Goal: Find specific page/section: Find specific page/section

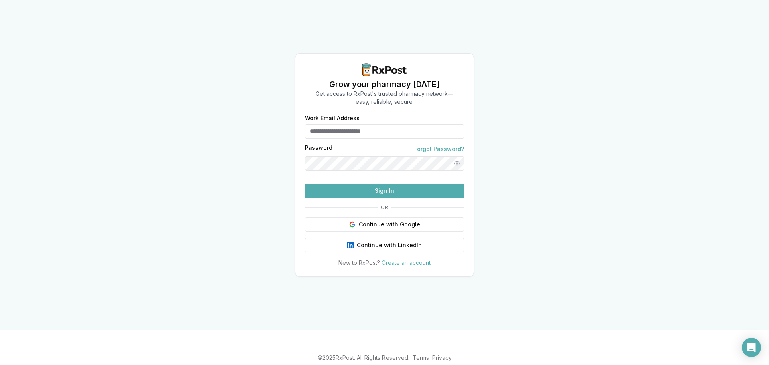
type input "**********"
click at [409, 198] on button "Sign In" at bounding box center [384, 190] width 159 height 14
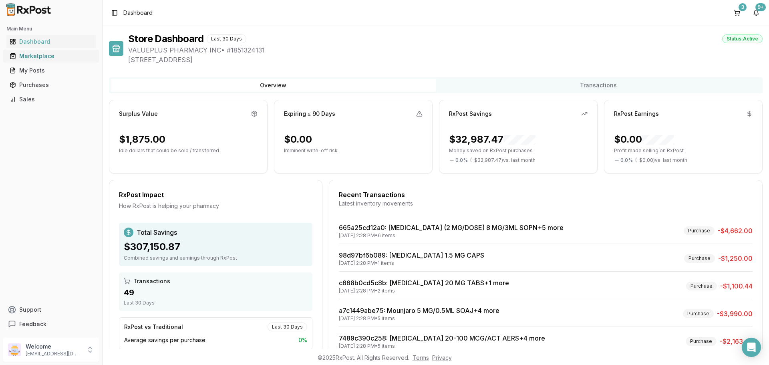
click at [29, 54] on div "Marketplace" at bounding box center [51, 56] width 83 height 8
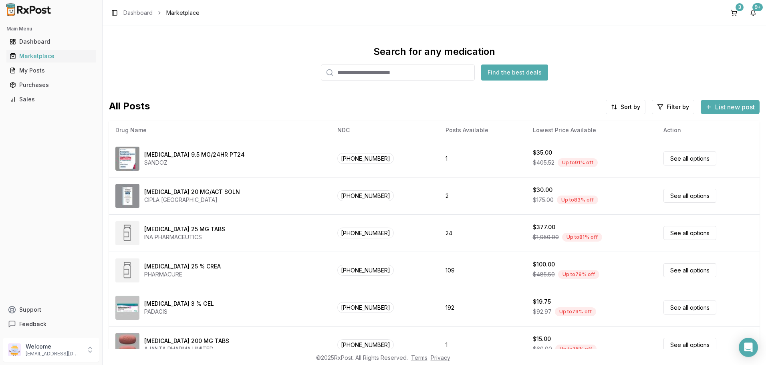
click at [345, 71] on input "search" at bounding box center [398, 72] width 154 height 16
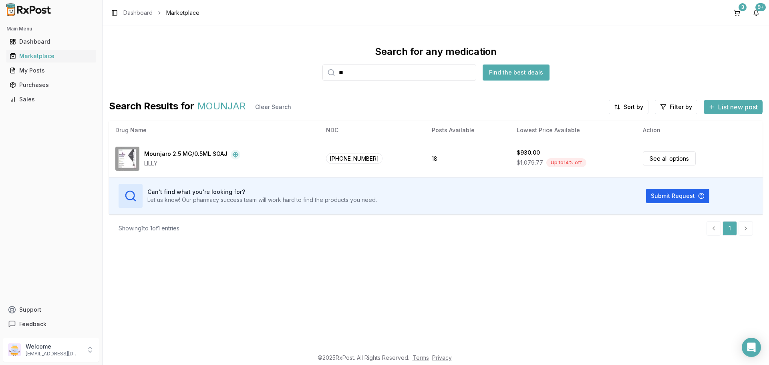
type input "*"
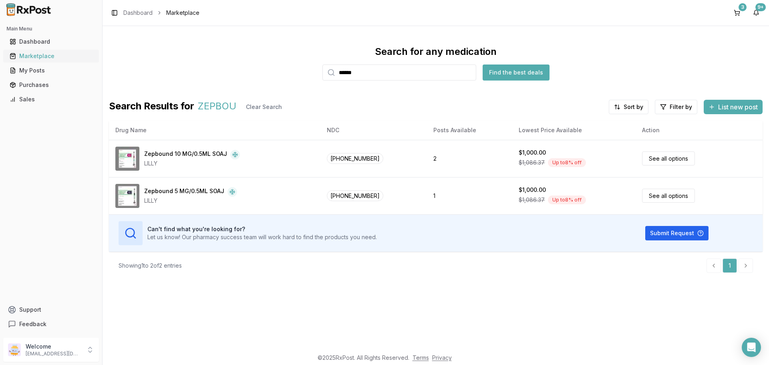
click at [36, 56] on div "Marketplace" at bounding box center [51, 56] width 83 height 8
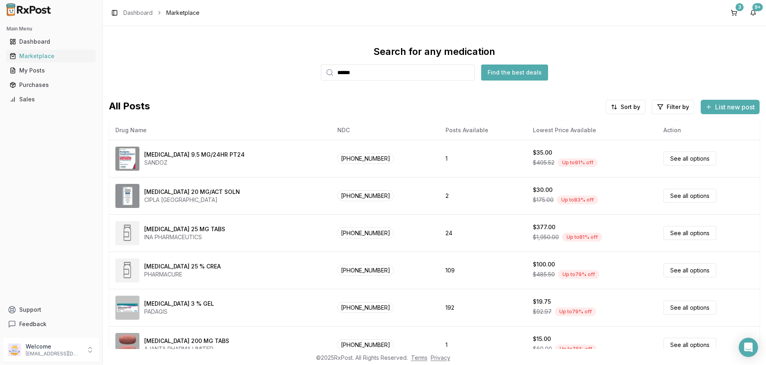
click at [390, 77] on input "******" at bounding box center [398, 72] width 154 height 16
type input "*"
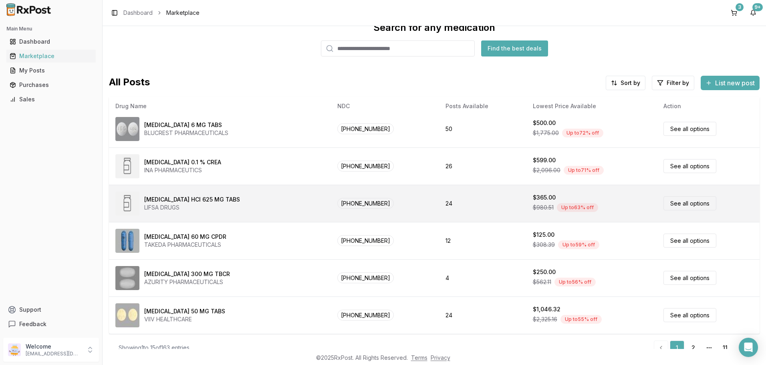
scroll to position [36, 0]
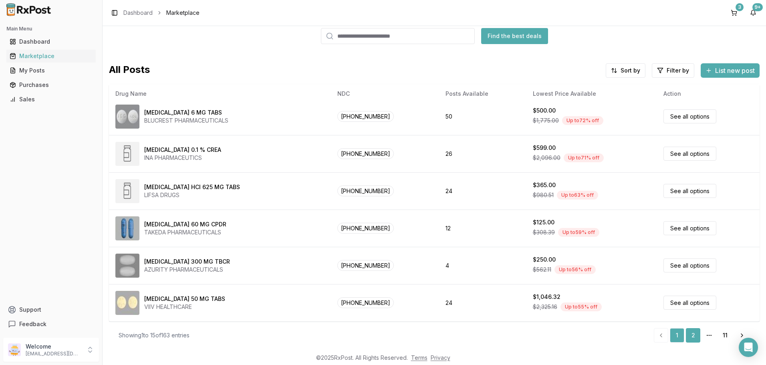
click at [691, 336] on link "2" at bounding box center [693, 335] width 14 height 14
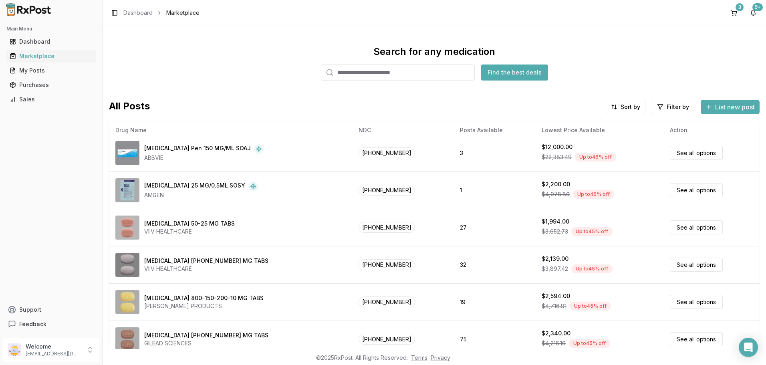
scroll to position [36, 0]
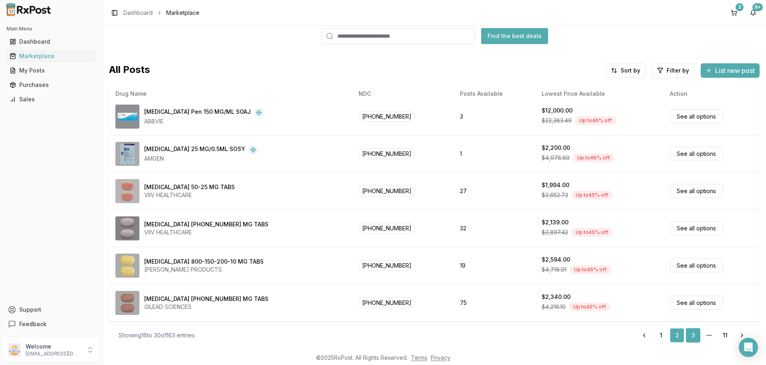
click at [692, 336] on link "3" at bounding box center [693, 335] width 14 height 14
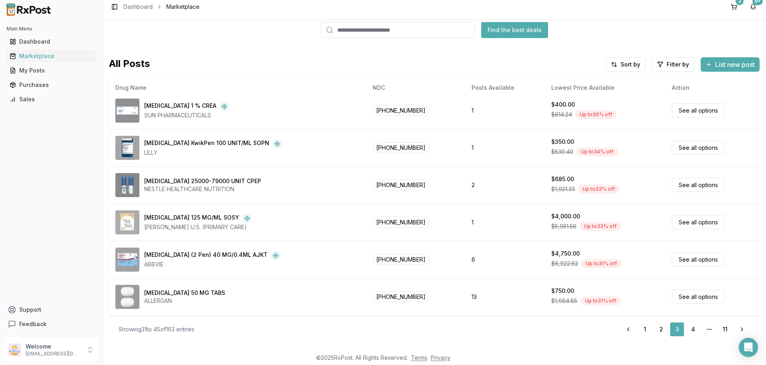
scroll to position [7, 0]
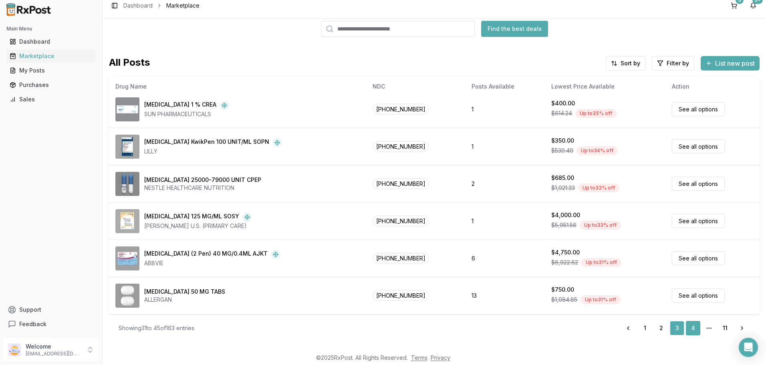
drag, startPoint x: 691, startPoint y: 329, endPoint x: 684, endPoint y: 326, distance: 7.9
click at [691, 329] on link "4" at bounding box center [693, 328] width 14 height 14
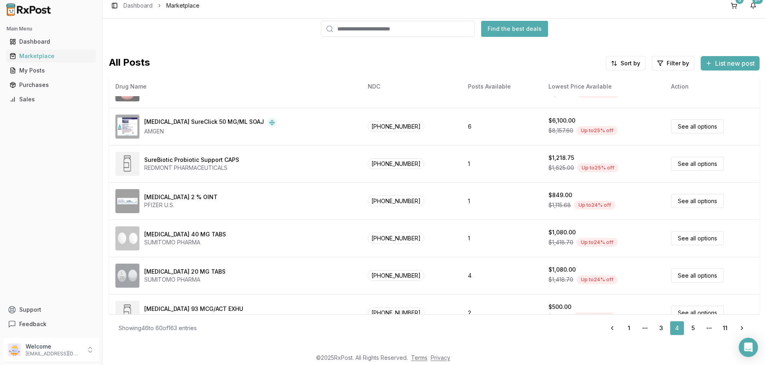
scroll to position [341, 0]
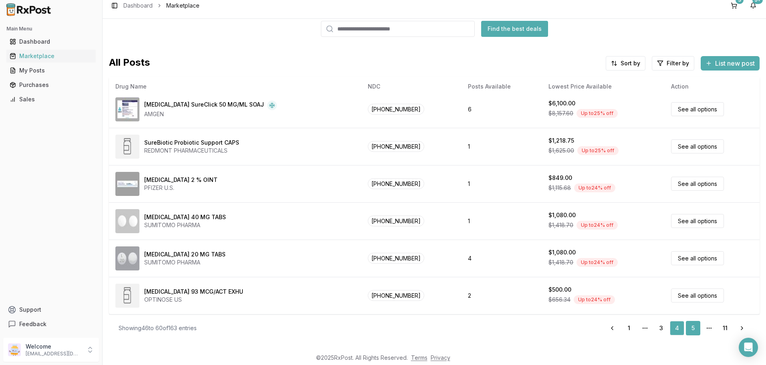
click at [691, 326] on link "5" at bounding box center [693, 328] width 14 height 14
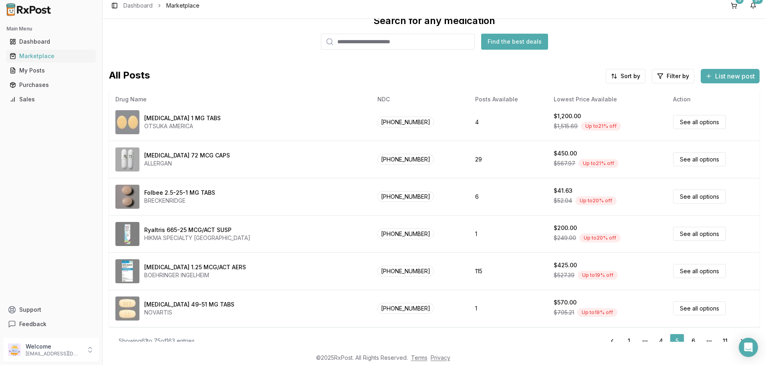
scroll to position [36, 0]
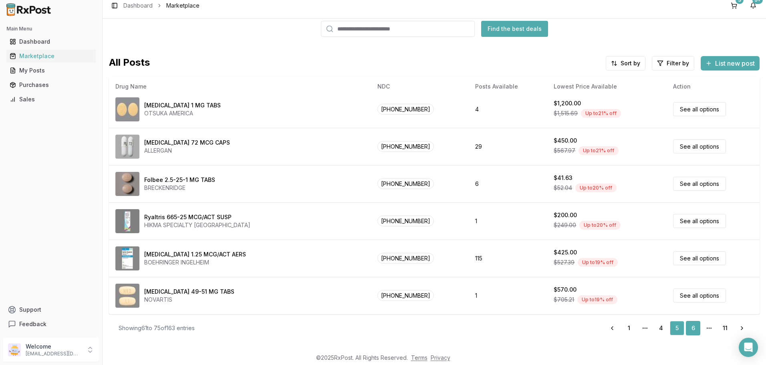
click at [692, 328] on link "6" at bounding box center [693, 328] width 14 height 14
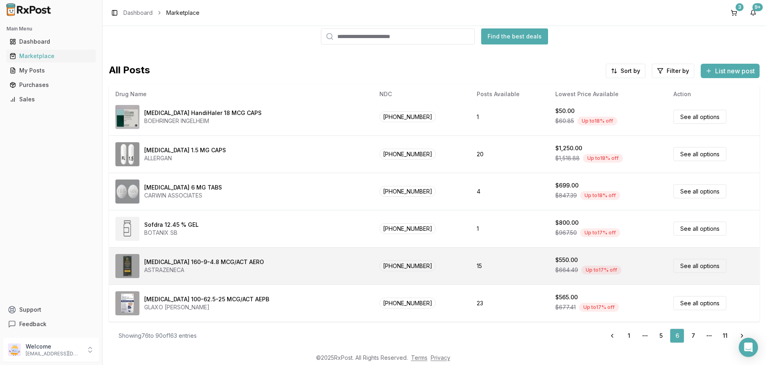
scroll to position [36, 0]
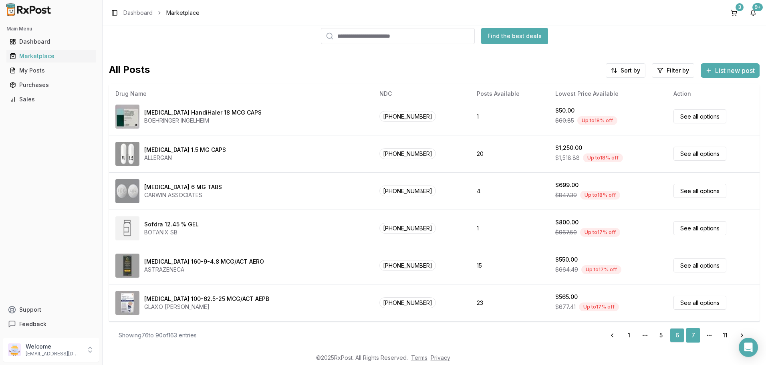
click at [690, 334] on link "7" at bounding box center [693, 335] width 14 height 14
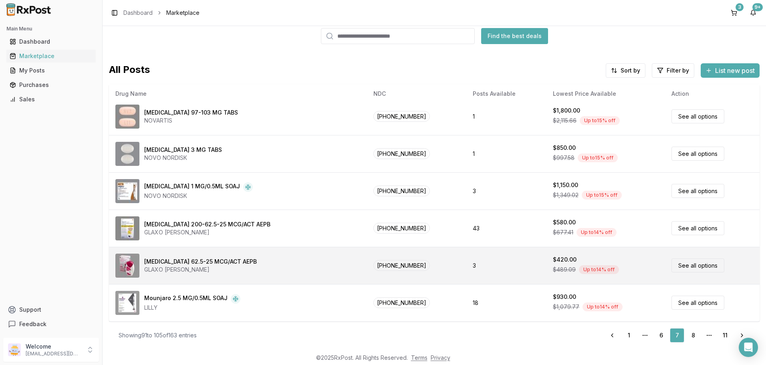
scroll to position [7, 0]
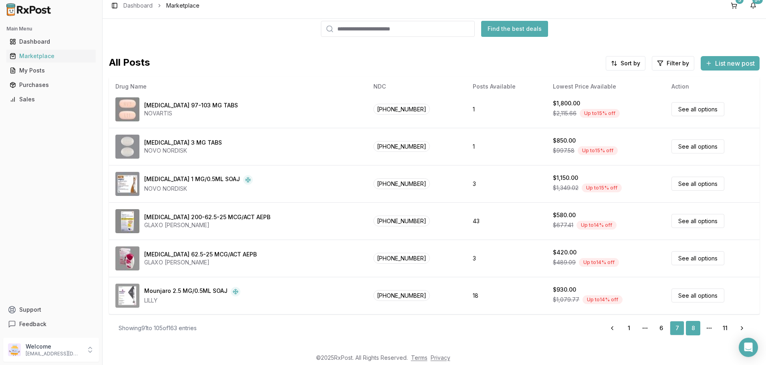
click at [691, 328] on link "8" at bounding box center [693, 328] width 14 height 14
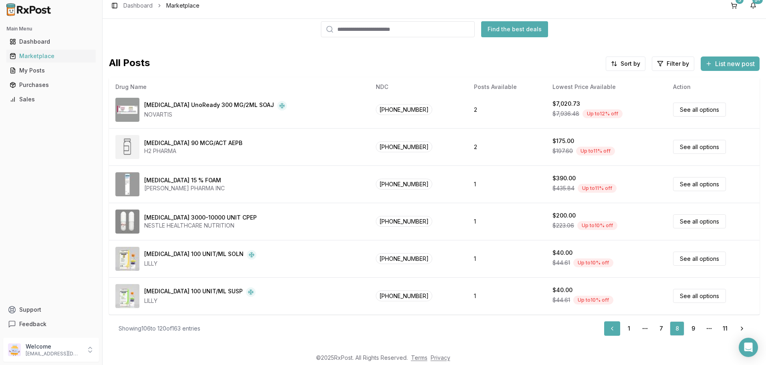
scroll to position [36, 0]
click at [690, 328] on link "9" at bounding box center [693, 328] width 14 height 14
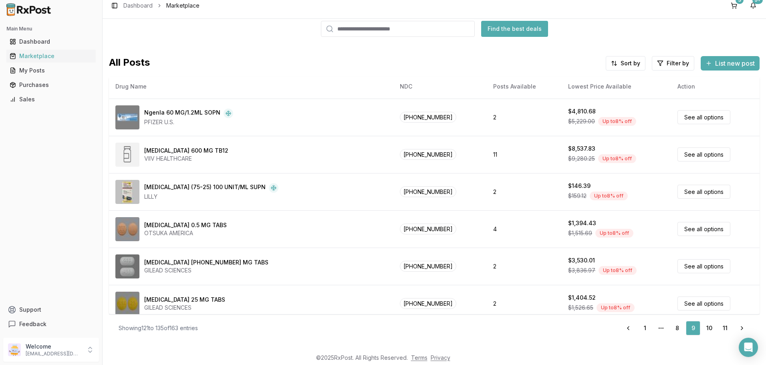
scroll to position [341, 0]
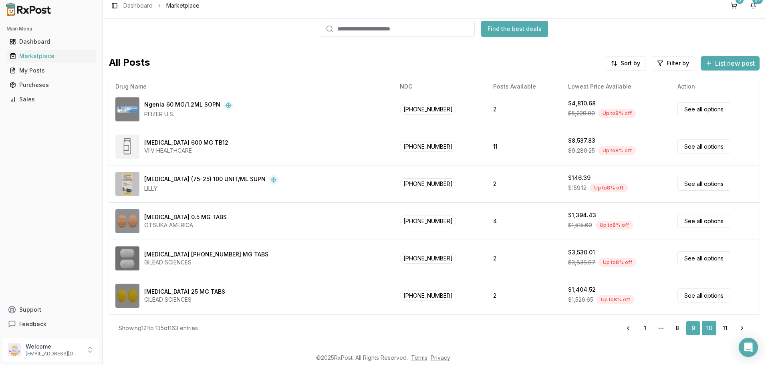
click at [707, 327] on link "10" at bounding box center [709, 328] width 14 height 14
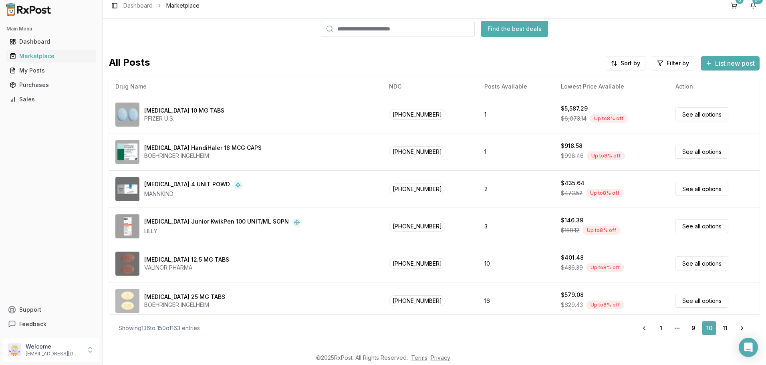
scroll to position [341, 0]
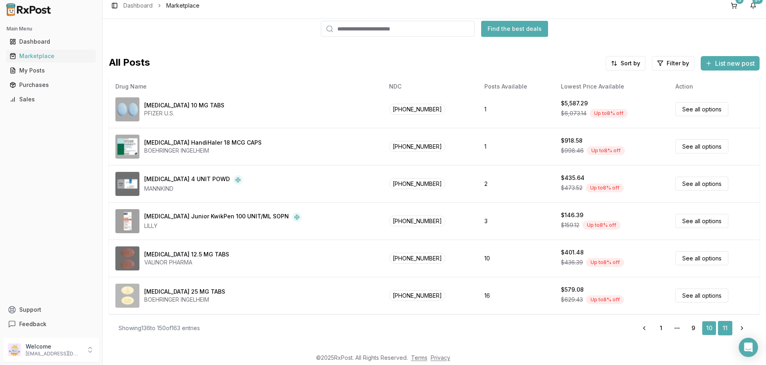
click at [722, 328] on link "11" at bounding box center [725, 328] width 14 height 14
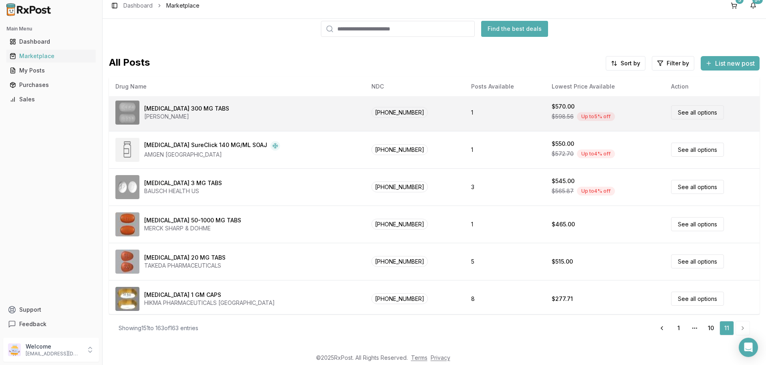
scroll to position [266, 0]
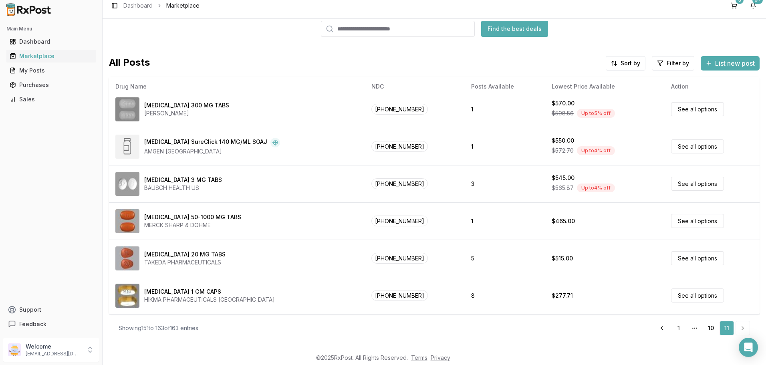
click at [736, 328] on li "pagination" at bounding box center [742, 328] width 14 height 14
click at [737, 328] on li "pagination" at bounding box center [742, 328] width 14 height 14
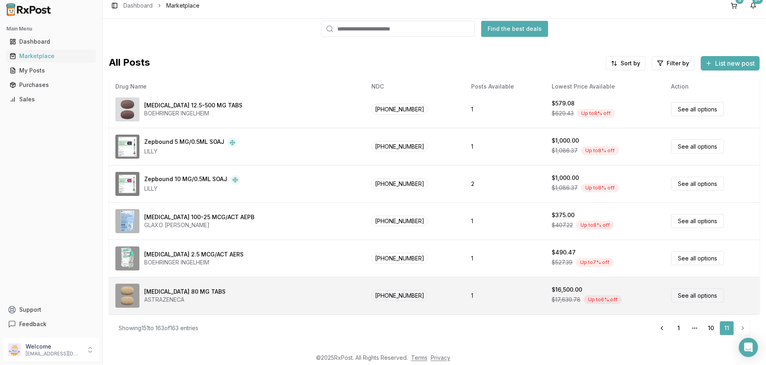
scroll to position [0, 0]
